Goal: Task Accomplishment & Management: Use online tool/utility

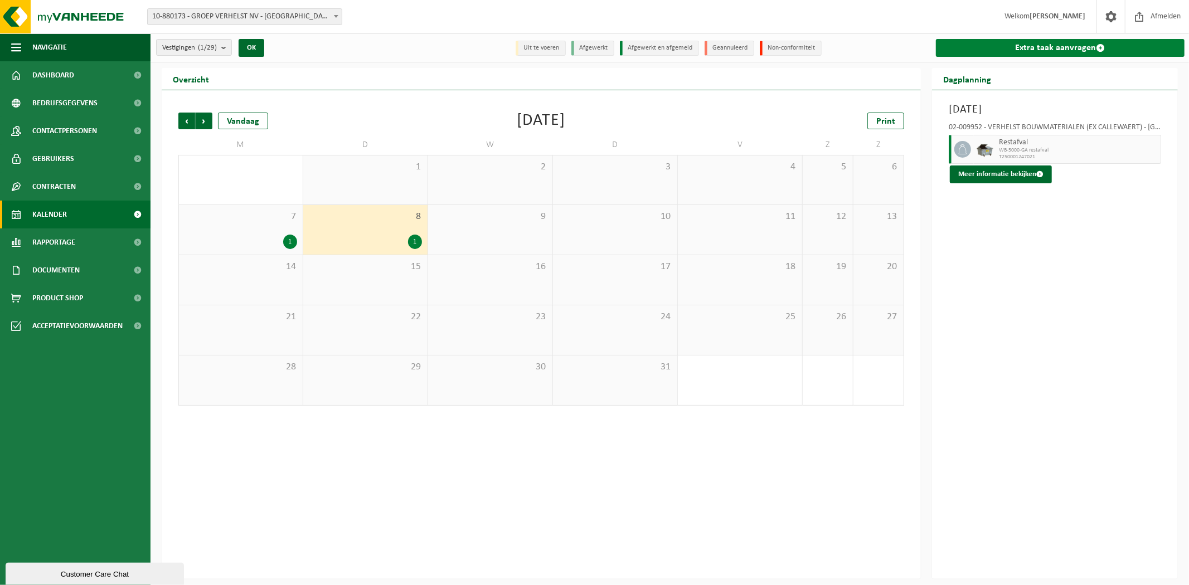
click at [990, 47] on link "Extra taak aanvragen" at bounding box center [1060, 48] width 249 height 18
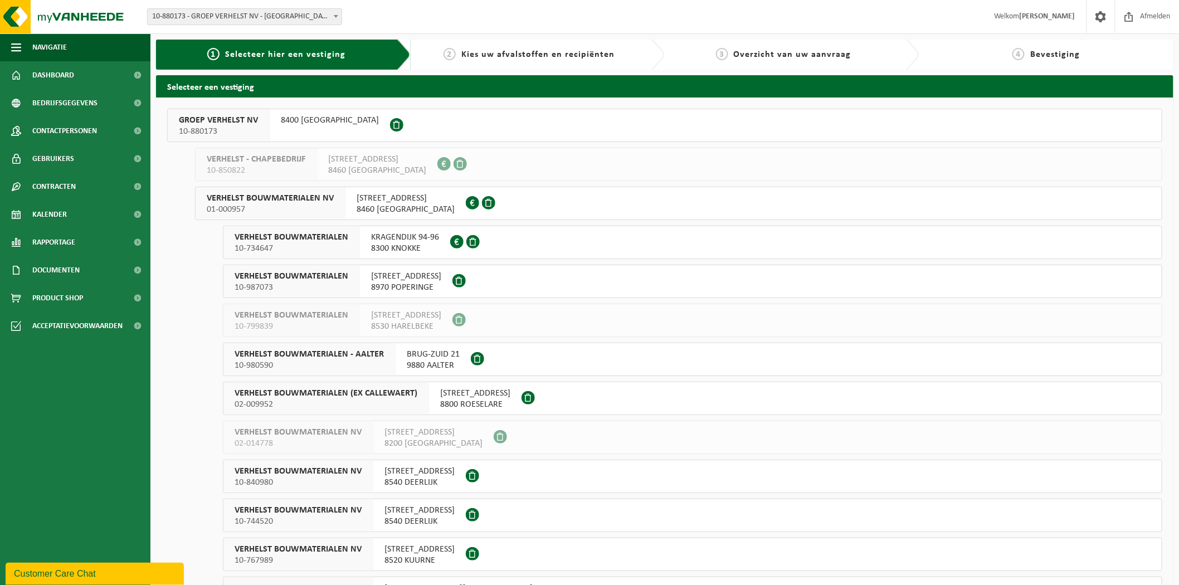
click at [533, 205] on button "VERHELST BOUWMATERIALEN NV 01-000957 STATIONSSTRAAT 30 8460 OUDENBURG 0405.301.…" at bounding box center [678, 203] width 967 height 33
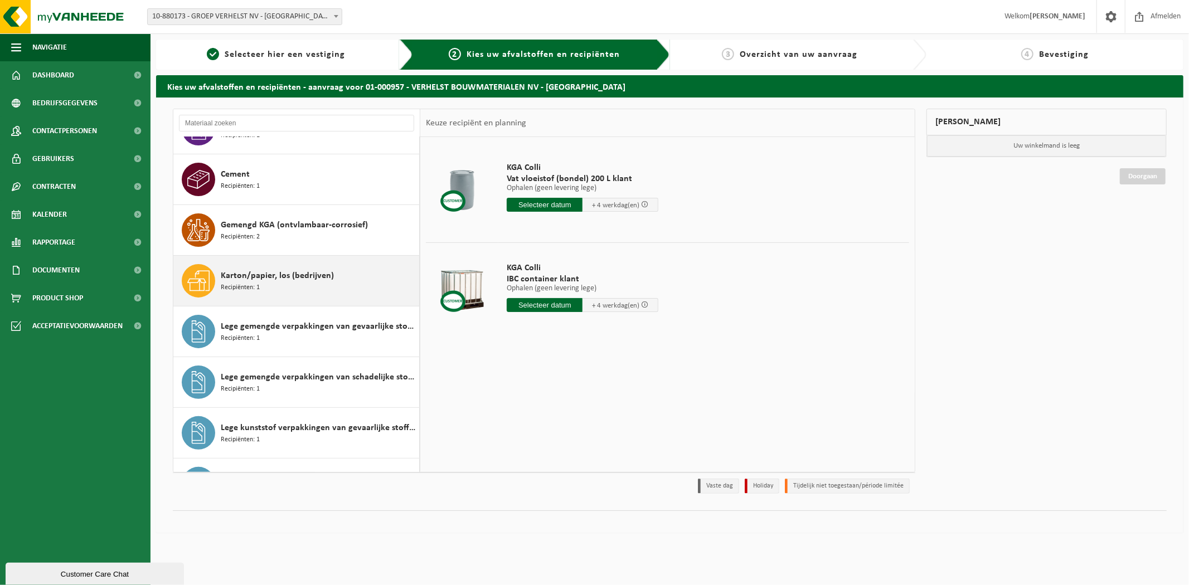
click at [259, 285] on div "Karton/papier, los (bedrijven) Recipiënten: 1" at bounding box center [319, 280] width 196 height 33
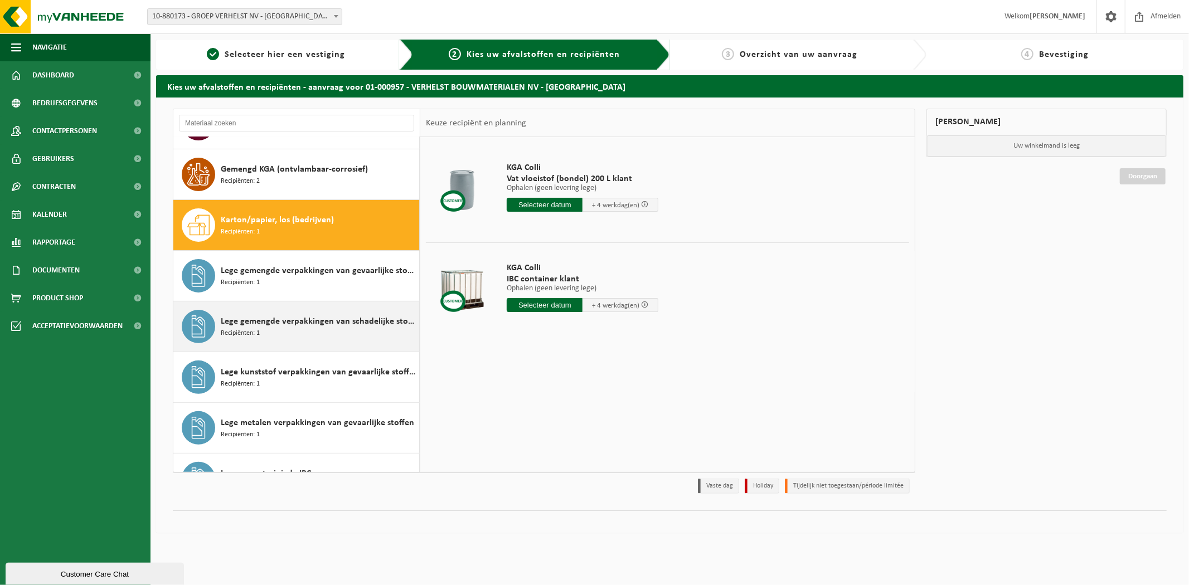
scroll to position [304, 0]
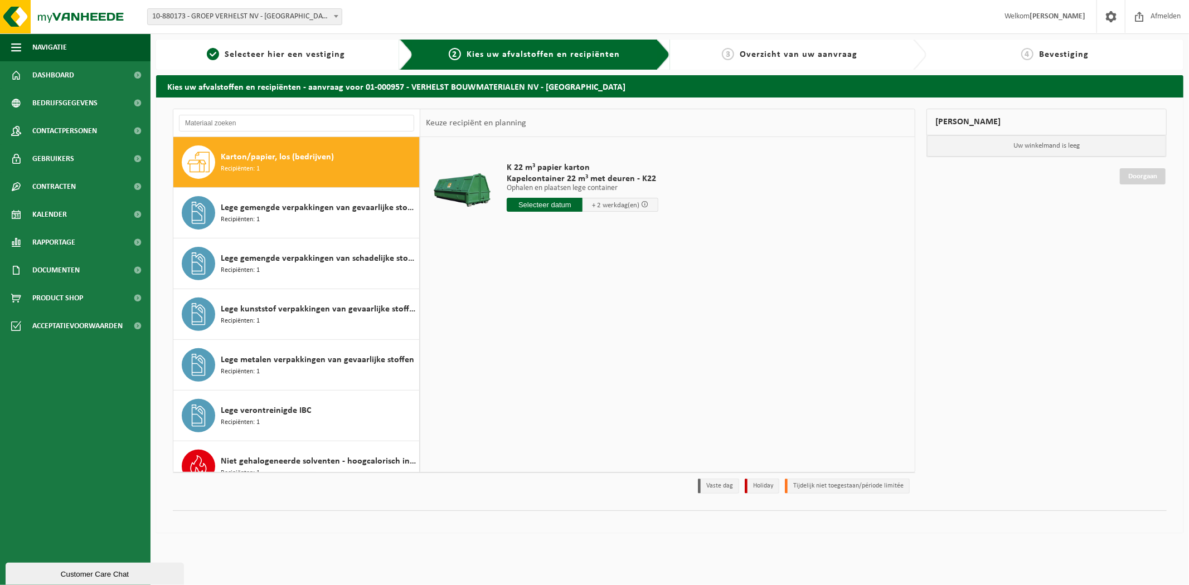
click at [552, 193] on div "K 22 m³ papier karton Kapelcontainer 22 m³ met deuren - K22 Ophalen en plaatsen…" at bounding box center [582, 189] width 163 height 77
click at [538, 204] on input "text" at bounding box center [545, 205] width 76 height 14
click at [517, 285] on div "8" at bounding box center [518, 286] width 20 height 18
type input "Van 2025-09-08"
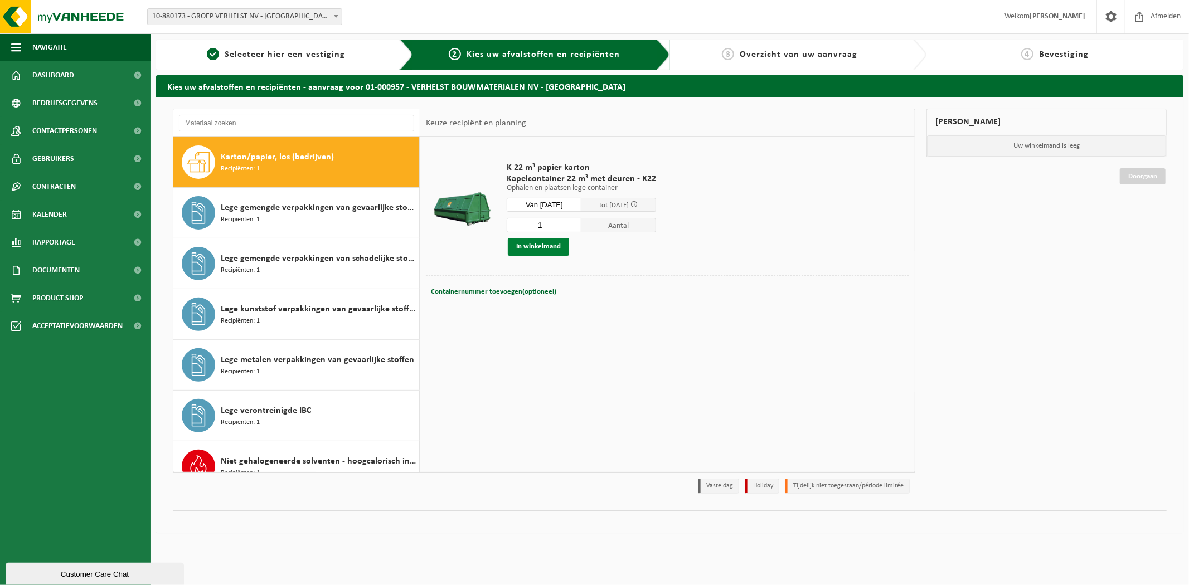
click at [564, 242] on button "In winkelmand" at bounding box center [538, 247] width 61 height 18
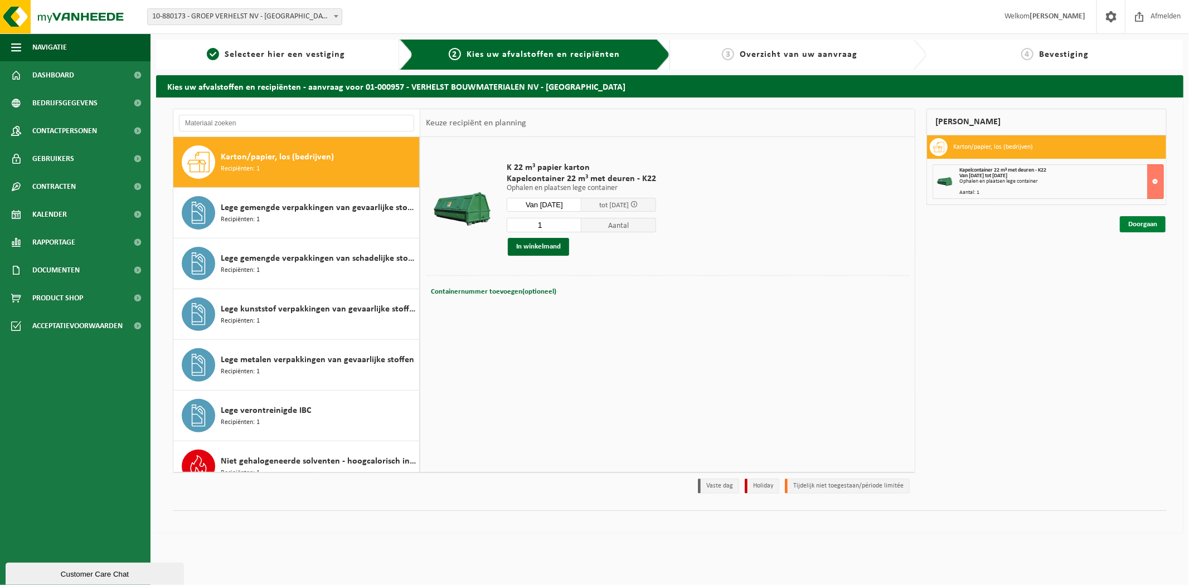
click at [1129, 228] on link "Doorgaan" at bounding box center [1143, 224] width 46 height 16
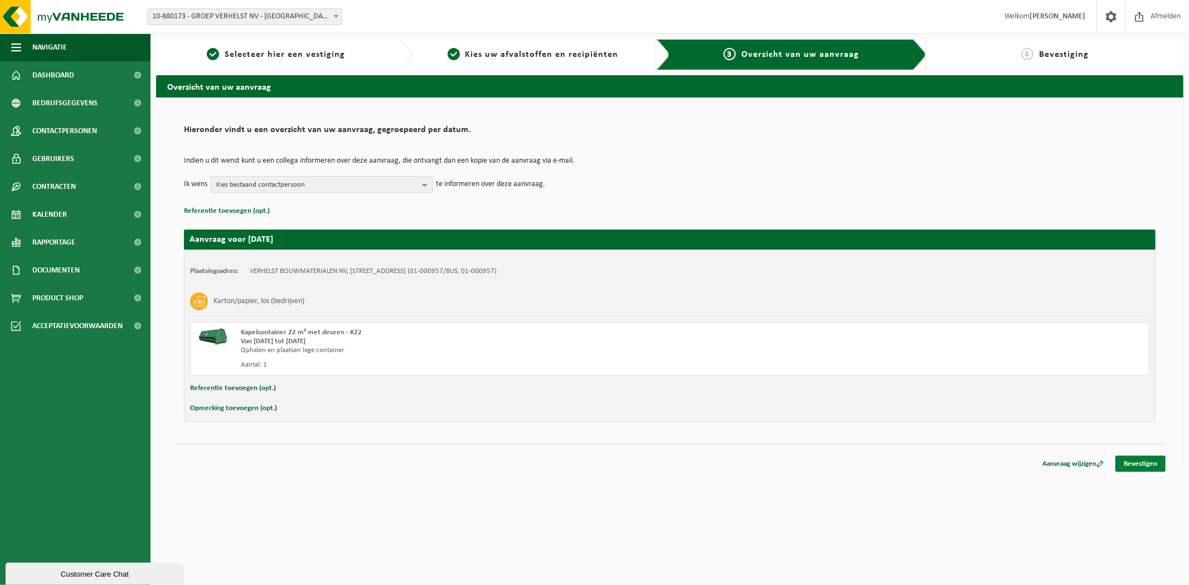
click at [1156, 457] on link "Bevestigen" at bounding box center [1140, 464] width 50 height 16
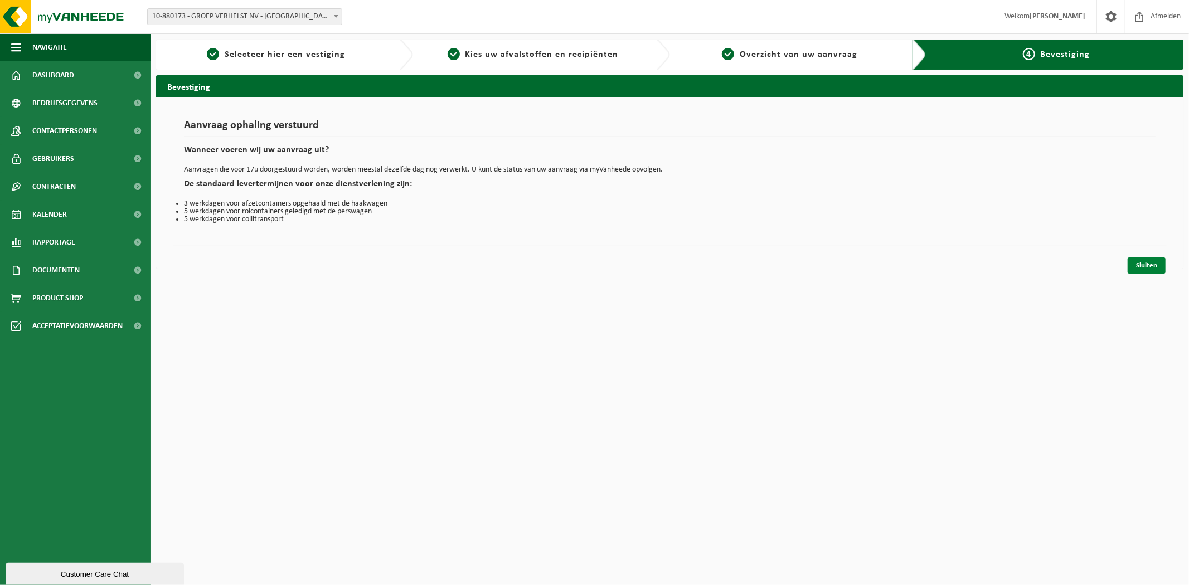
click at [1149, 271] on link "Sluiten" at bounding box center [1146, 265] width 38 height 16
